Goal: Book appointment/travel/reservation

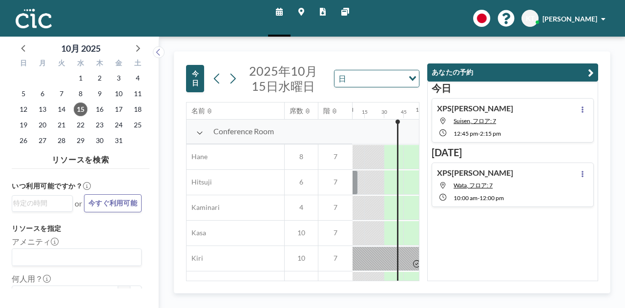
scroll to position [0, 801]
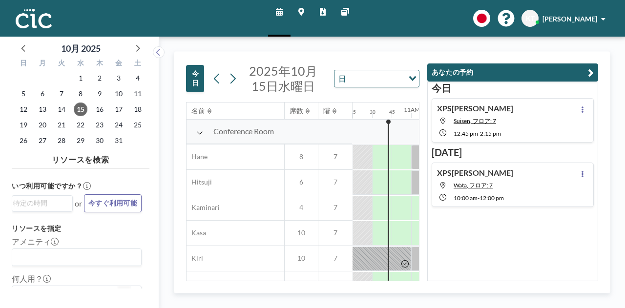
click at [591, 77] on icon "button" at bounding box center [591, 73] width 6 height 12
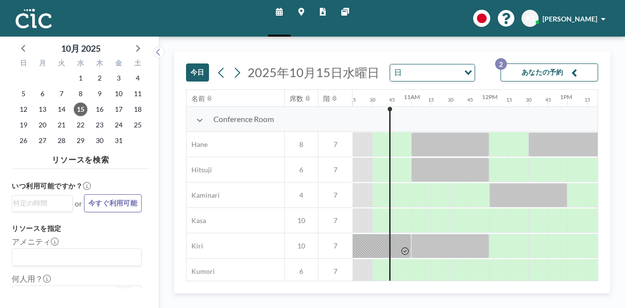
click at [199, 124] on icon at bounding box center [199, 120] width 7 height 8
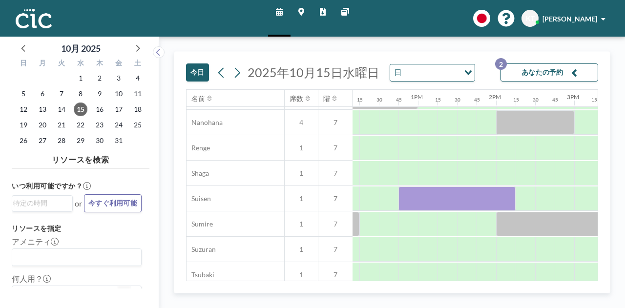
scroll to position [250, 946]
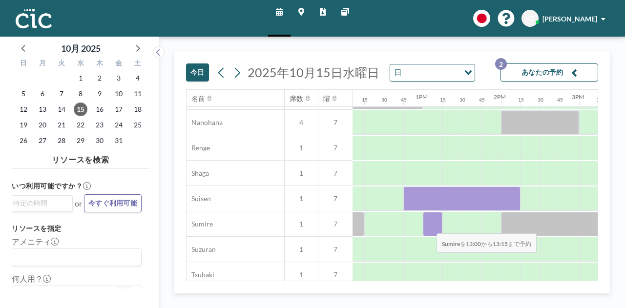
click at [429, 226] on div at bounding box center [433, 224] width 20 height 24
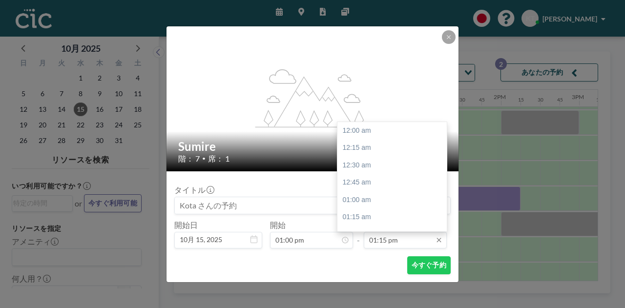
scroll to position [922, 0]
click at [374, 241] on input "01:15 pm" at bounding box center [405, 240] width 83 height 17
click at [367, 186] on div "02:00 pm" at bounding box center [395, 183] width 114 height 18
type input "02:00 pm"
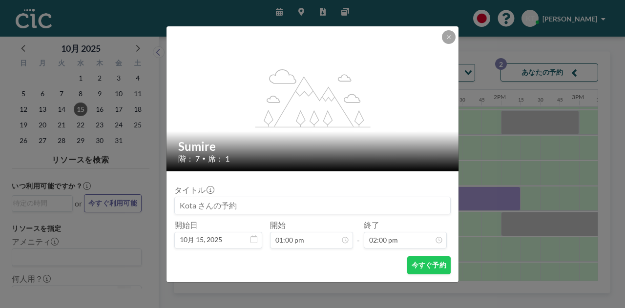
click at [225, 206] on input at bounding box center [313, 205] width 276 height 17
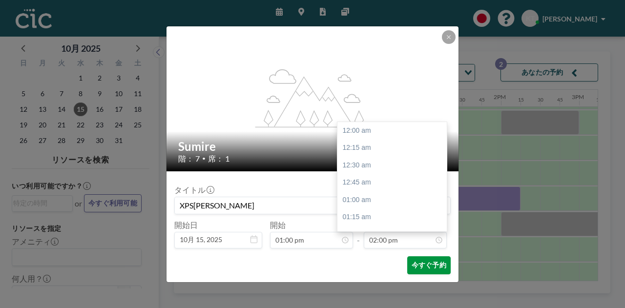
scroll to position [974, 0]
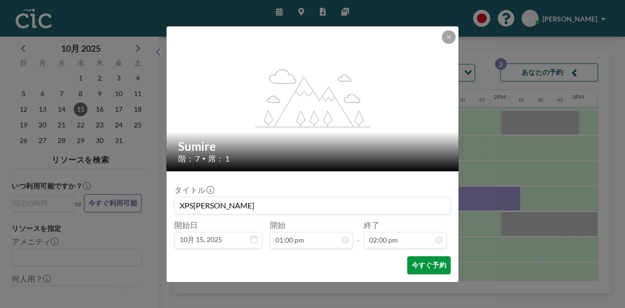
type input "XPS[PERSON_NAME]"
click at [434, 260] on button "今すぐ予約" at bounding box center [429, 266] width 43 height 18
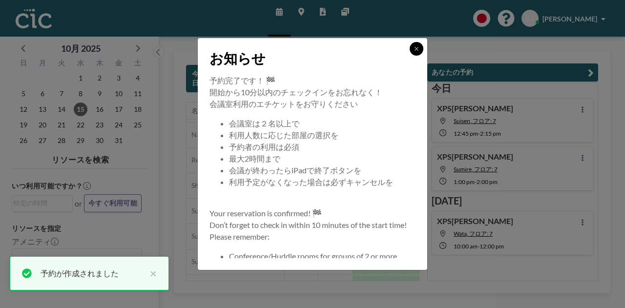
click at [417, 52] on button at bounding box center [417, 49] width 14 height 14
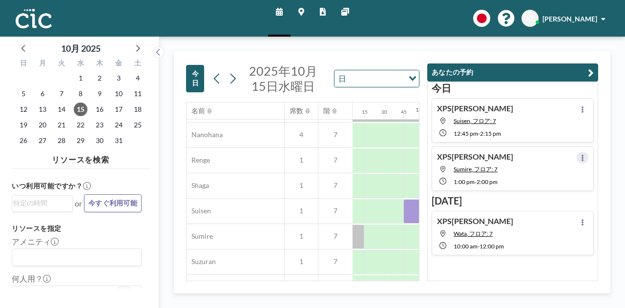
click at [581, 155] on icon at bounding box center [583, 158] width 4 height 6
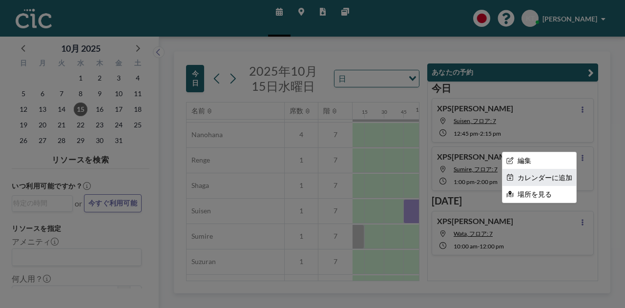
click at [557, 175] on li "カレンダーに追加" at bounding box center [540, 178] width 74 height 17
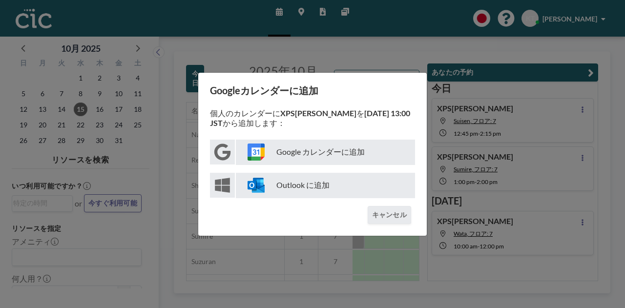
click at [370, 148] on p "Google カレンダーに追加" at bounding box center [325, 152] width 179 height 25
click at [399, 221] on button "キャンセル" at bounding box center [389, 215] width 43 height 18
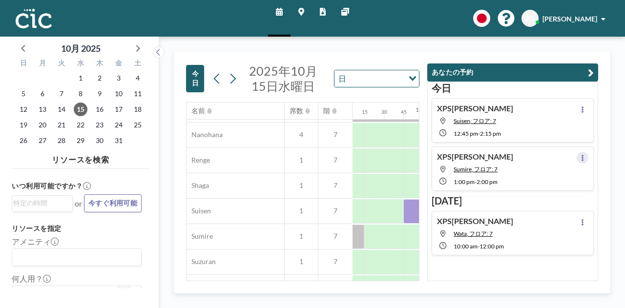
click at [581, 160] on icon at bounding box center [583, 158] width 4 height 6
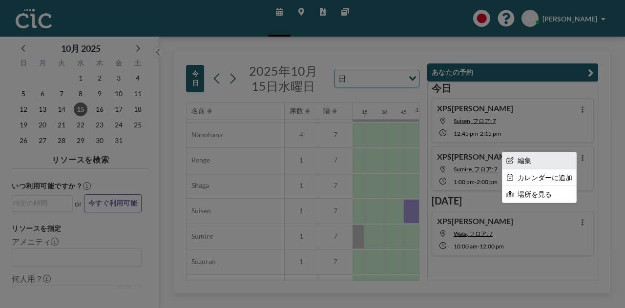
click at [546, 163] on li "編集" at bounding box center [540, 160] width 74 height 17
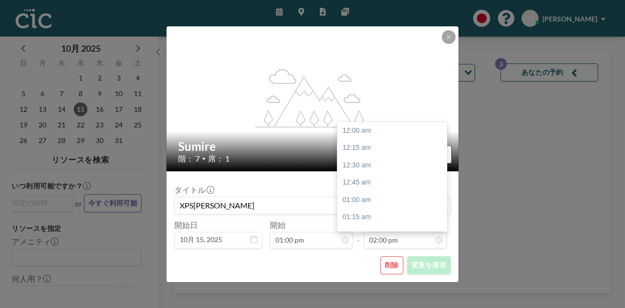
scroll to position [974, 0]
click at [390, 267] on button "削除" at bounding box center [392, 266] width 23 height 18
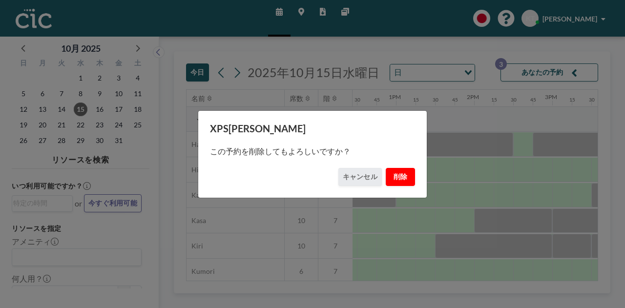
scroll to position [0, 997]
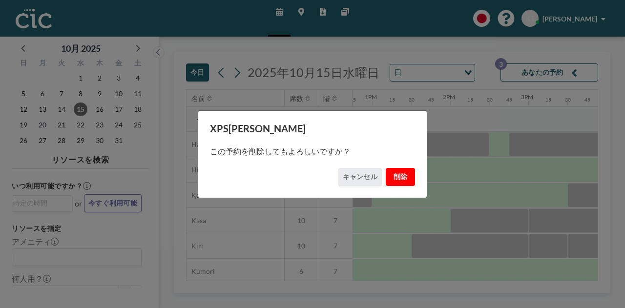
click at [397, 180] on button "削除" at bounding box center [400, 177] width 29 height 18
